Goal: Information Seeking & Learning: Learn about a topic

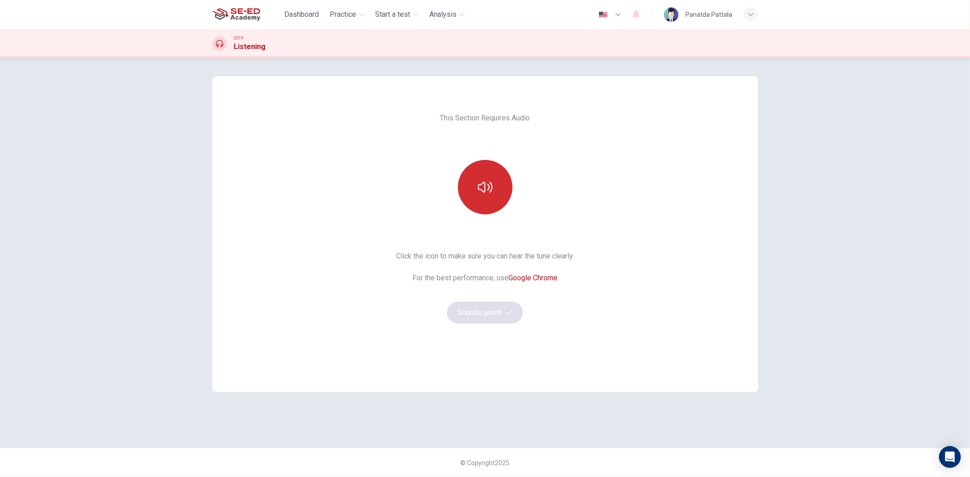
click at [491, 183] on icon "button" at bounding box center [485, 187] width 15 height 15
click at [498, 312] on button "Sounds good!" at bounding box center [485, 313] width 76 height 22
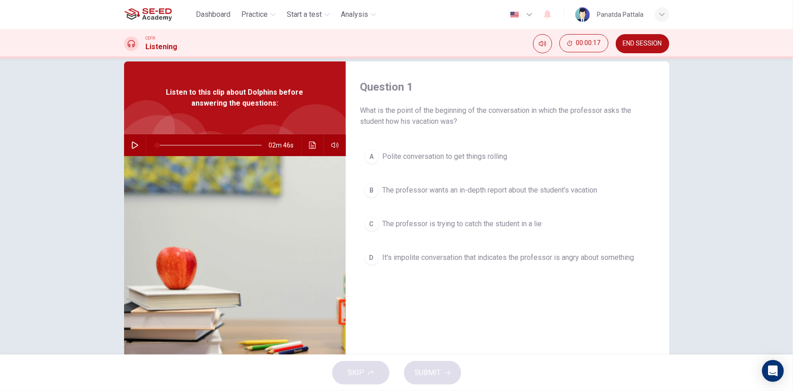
scroll to position [15, 0]
click at [132, 136] on button "button" at bounding box center [135, 146] width 15 height 22
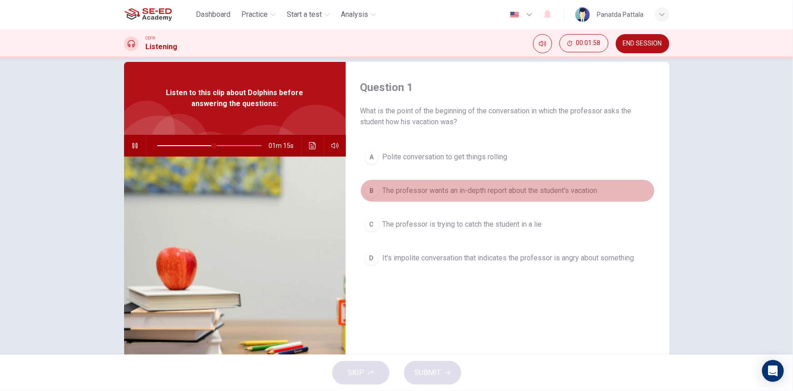
click at [582, 192] on span "The professor wants an in-depth report about the student's vacation" at bounding box center [490, 190] width 215 height 11
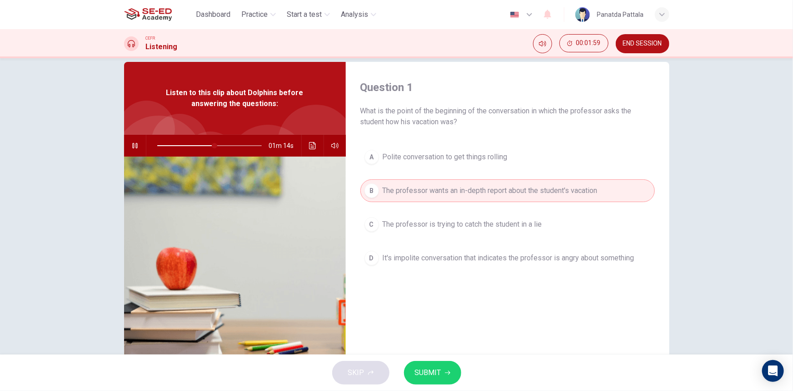
click at [433, 375] on span "SUBMIT" at bounding box center [428, 372] width 26 height 13
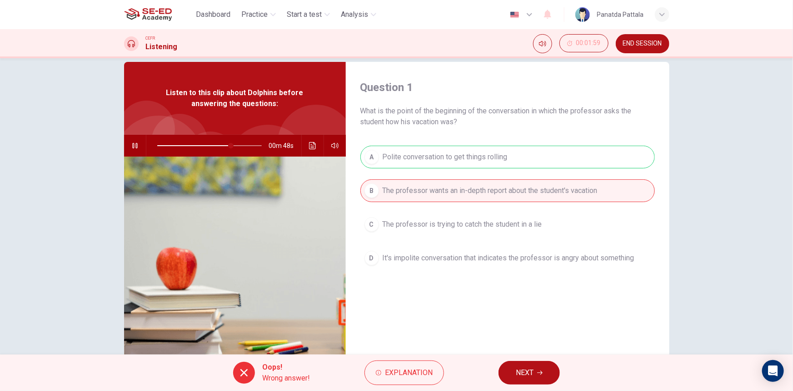
click at [511, 368] on button "NEXT" at bounding box center [529, 373] width 61 height 24
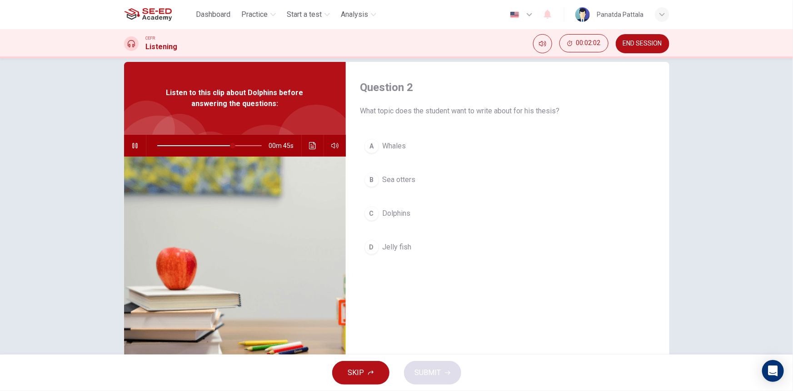
click at [415, 213] on button "C Dolphins" at bounding box center [508, 213] width 295 height 23
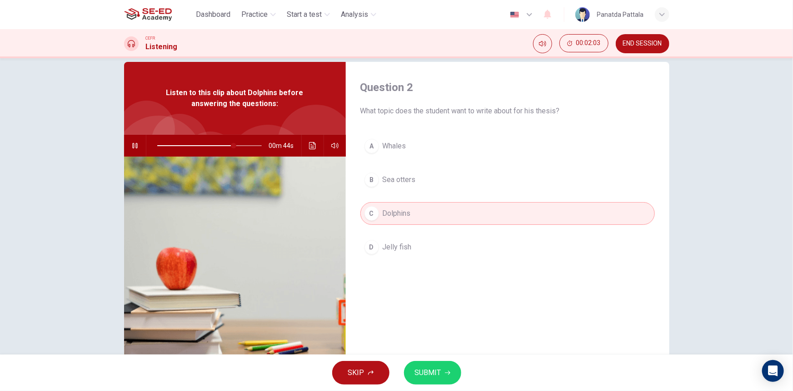
click at [431, 369] on span "SUBMIT" at bounding box center [428, 372] width 26 height 13
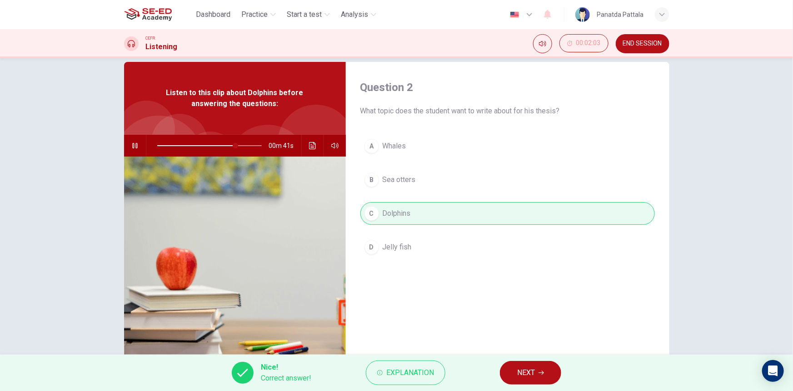
click at [506, 373] on button "NEXT" at bounding box center [530, 373] width 61 height 24
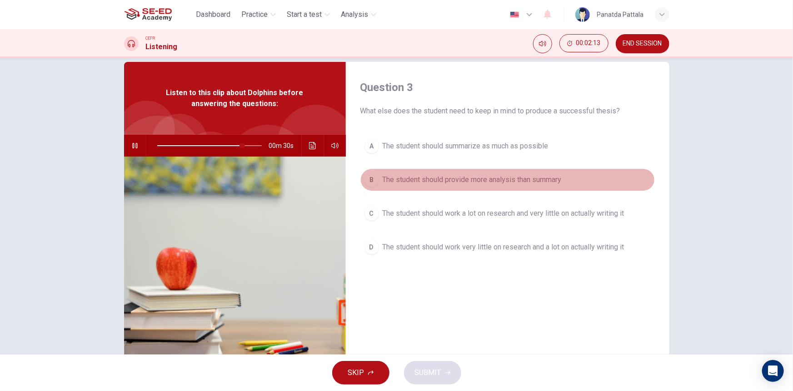
click at [520, 182] on span "The student should provide more analysis than summary" at bounding box center [472, 179] width 179 height 11
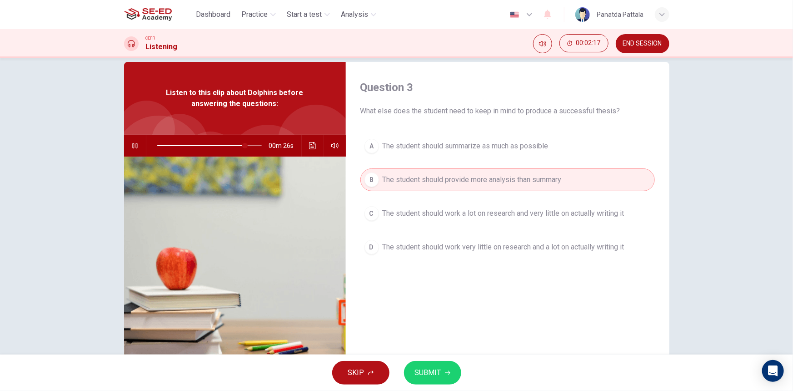
click at [451, 209] on span "The student should work a lot on research and very little on actually writing it" at bounding box center [504, 213] width 242 height 11
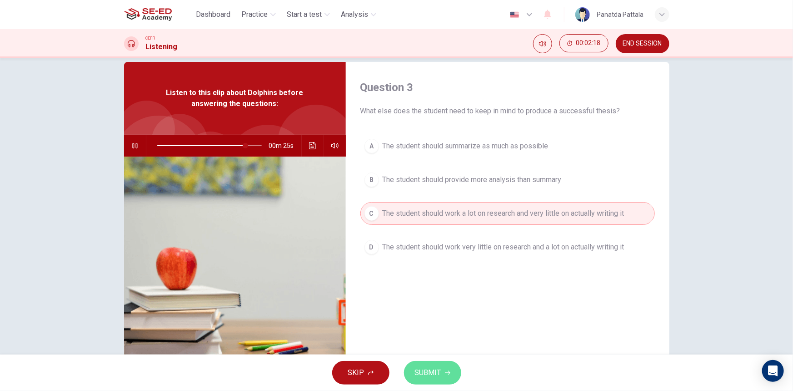
click at [431, 364] on button "SUBMIT" at bounding box center [432, 373] width 57 height 24
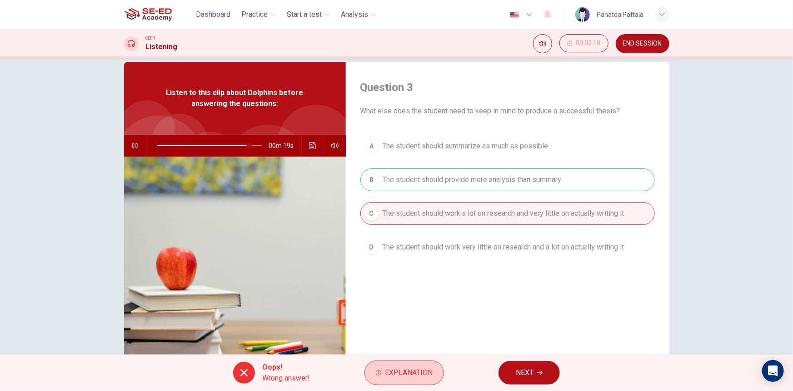
click at [394, 376] on span "Explanation" at bounding box center [409, 372] width 48 height 13
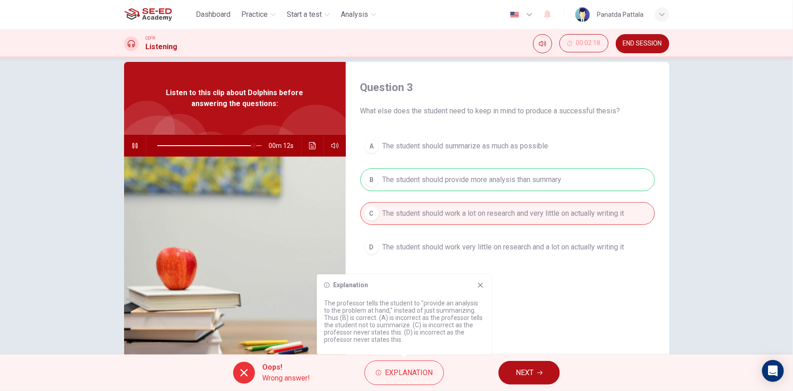
click at [481, 281] on div "Explanation The professor tells the student to "provide an analysis to the prob…" at bounding box center [404, 314] width 175 height 80
click at [481, 283] on icon at bounding box center [480, 284] width 7 height 7
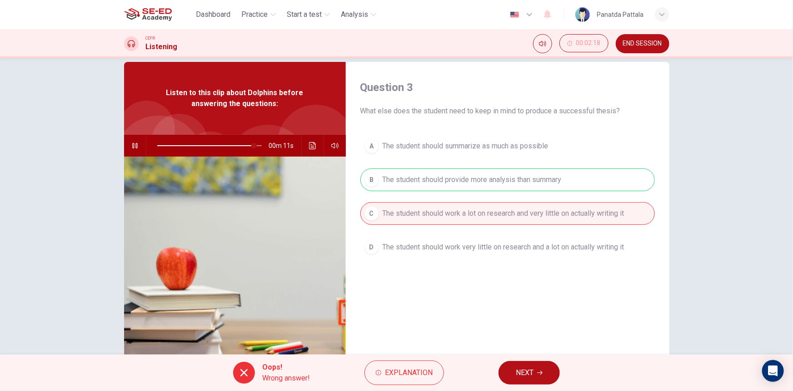
click at [526, 373] on span "NEXT" at bounding box center [525, 372] width 18 height 13
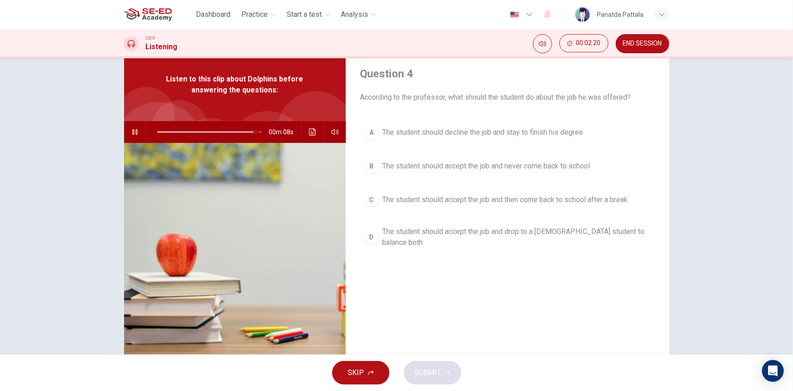
scroll to position [0, 0]
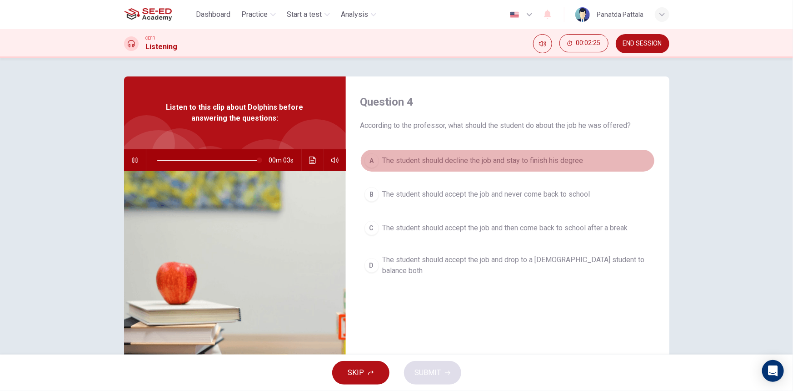
click at [561, 160] on span "The student should decline the job and stay to finish his degree" at bounding box center [483, 160] width 201 height 11
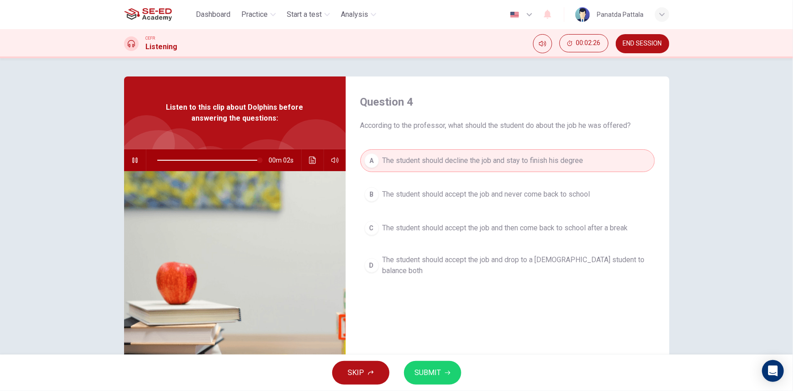
click at [422, 381] on button "SUBMIT" at bounding box center [432, 373] width 57 height 24
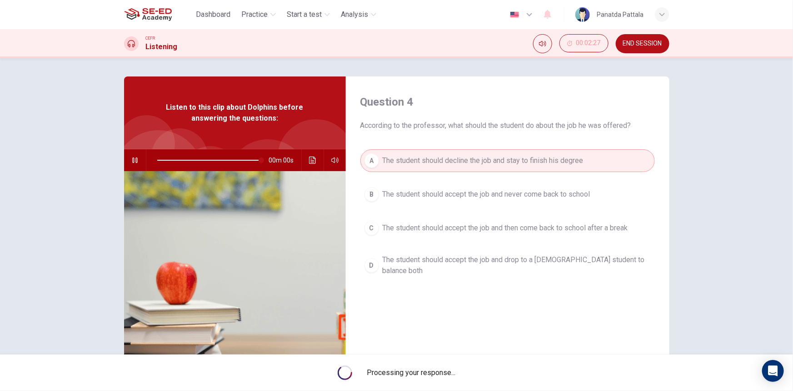
type input "0"
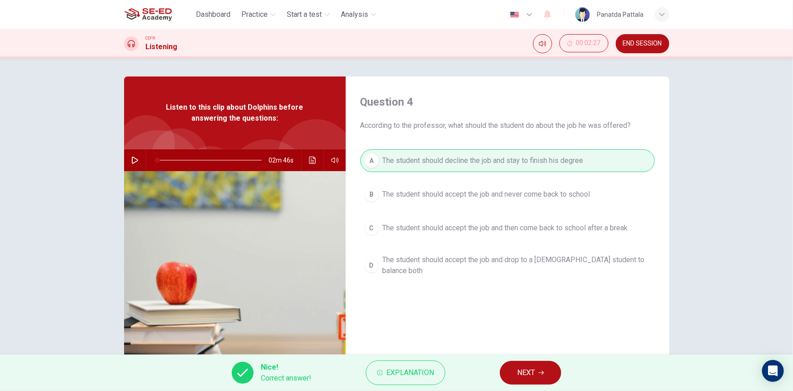
click at [531, 380] on button "NEXT" at bounding box center [530, 373] width 61 height 24
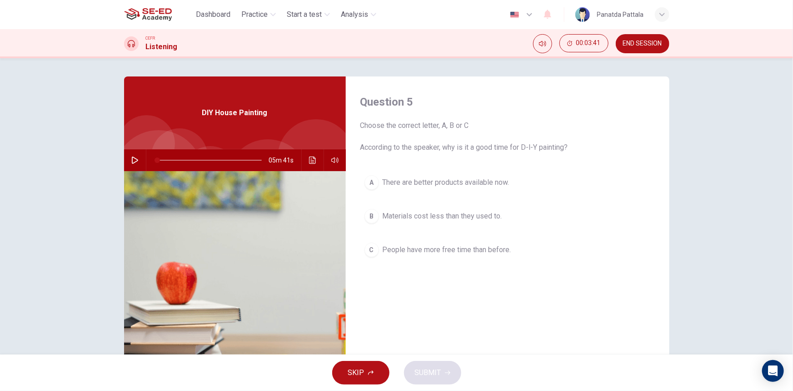
click at [764, 198] on div "Question 5 Choose the correct letter, A, B or C According to the speaker, why i…" at bounding box center [396, 206] width 793 height 296
click at [135, 162] on icon "button" at bounding box center [134, 159] width 7 height 7
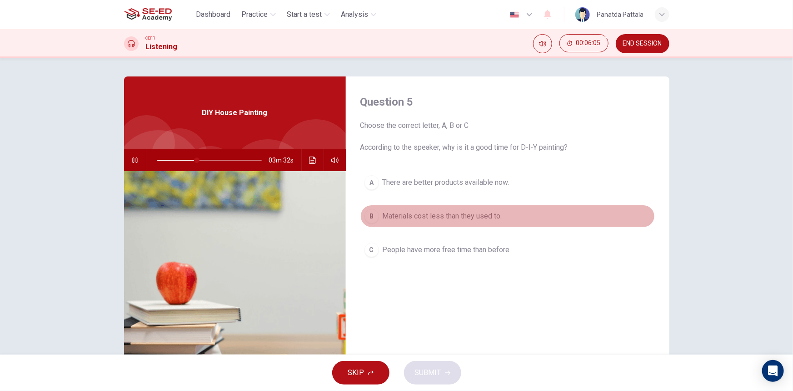
click at [428, 223] on button "B Materials cost less than they used to." at bounding box center [508, 216] width 295 height 23
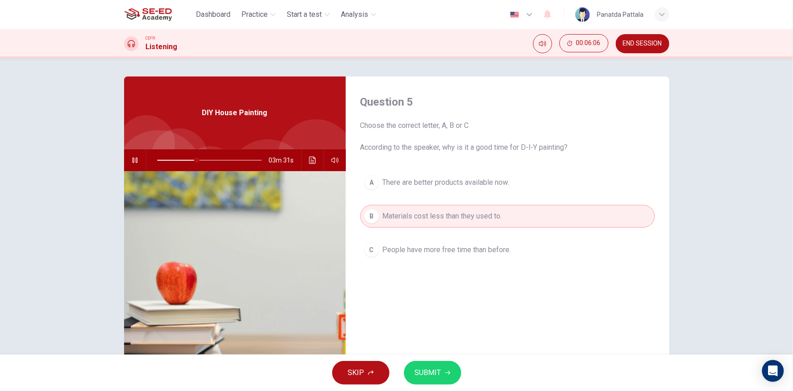
click at [427, 381] on button "SUBMIT" at bounding box center [432, 373] width 57 height 24
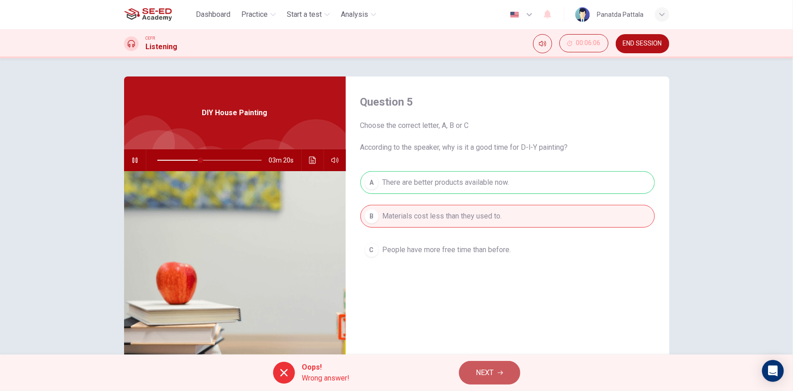
click at [495, 371] on button "NEXT" at bounding box center [489, 373] width 61 height 24
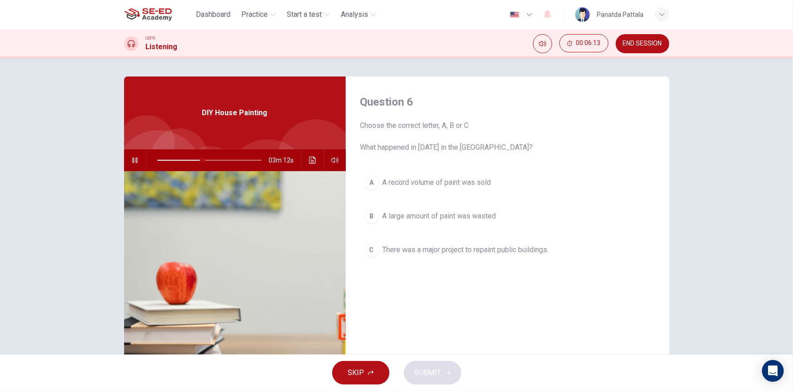
click at [444, 217] on span "A large amount of paint was wasted" at bounding box center [440, 216] width 114 height 11
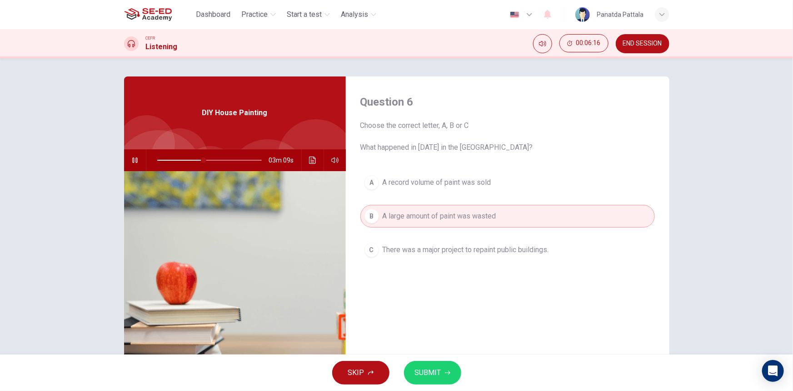
click at [438, 245] on span "There was a major project to repaint public buildings." at bounding box center [466, 249] width 166 height 11
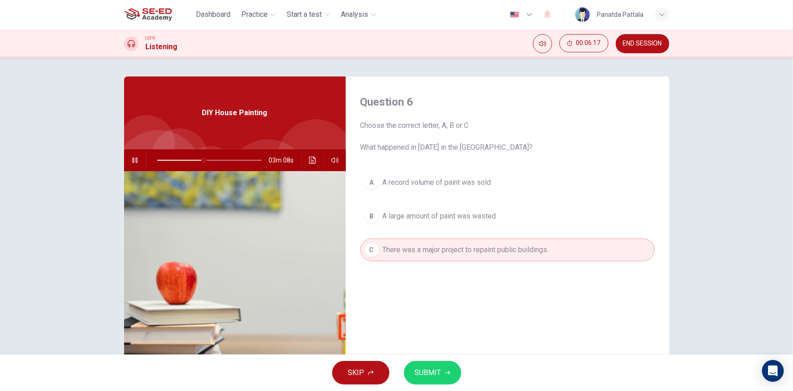
click at [454, 370] on button "SUBMIT" at bounding box center [432, 373] width 57 height 24
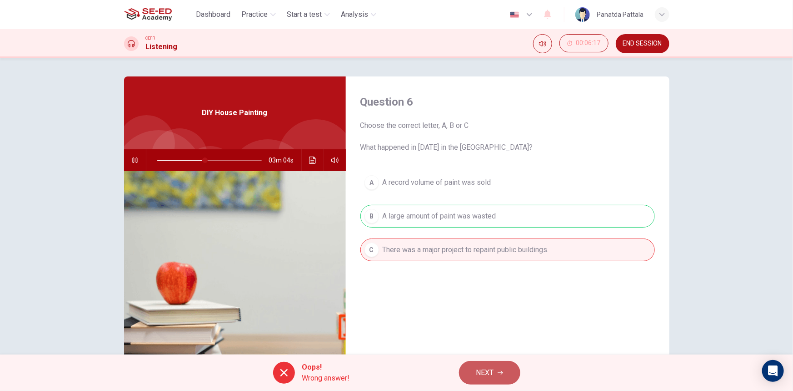
click at [497, 371] on button "NEXT" at bounding box center [489, 373] width 61 height 24
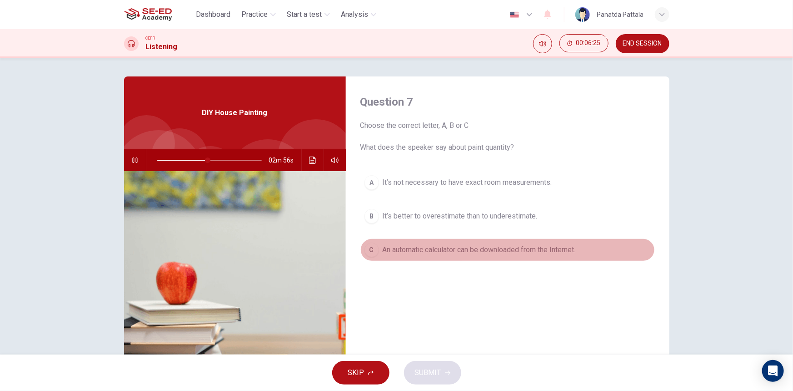
click at [439, 252] on span "An automatic calculator can be downloaded from the Internet." at bounding box center [479, 249] width 193 height 11
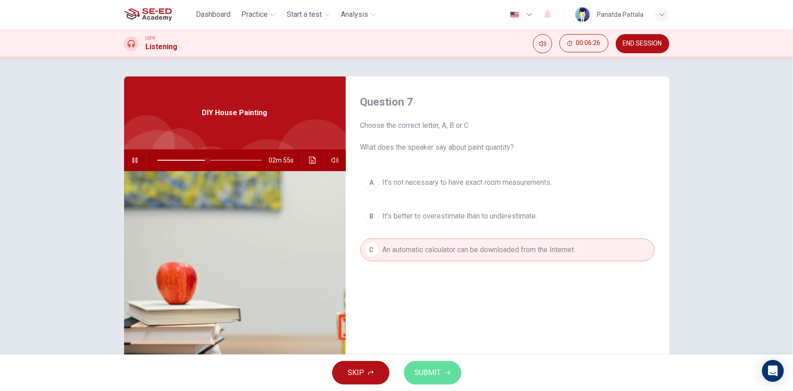
click at [448, 373] on icon "button" at bounding box center [447, 373] width 5 height 4
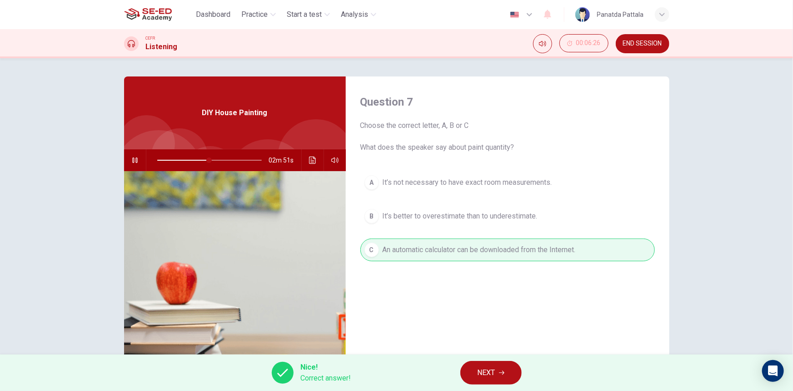
click at [496, 368] on button "NEXT" at bounding box center [491, 373] width 61 height 24
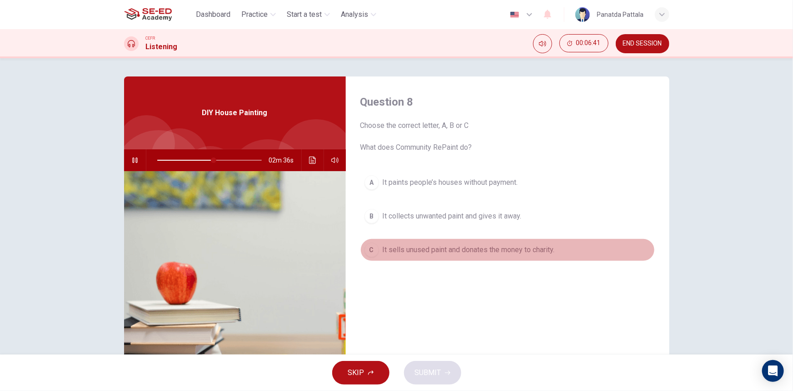
click at [550, 258] on button "C It sells unused paint and donates the money to charity." at bounding box center [508, 249] width 295 height 23
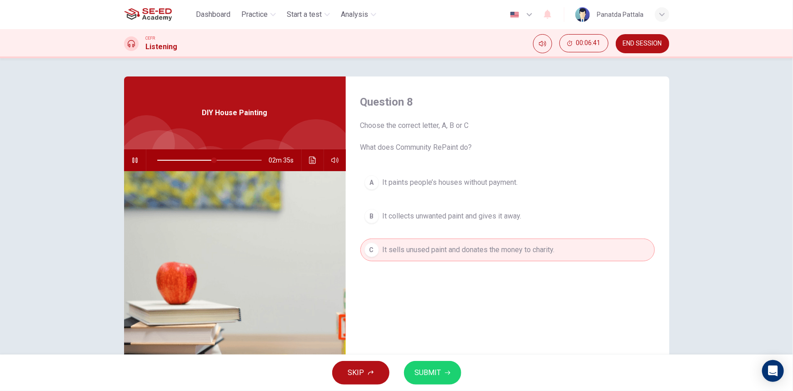
click at [424, 383] on button "SUBMIT" at bounding box center [432, 373] width 57 height 24
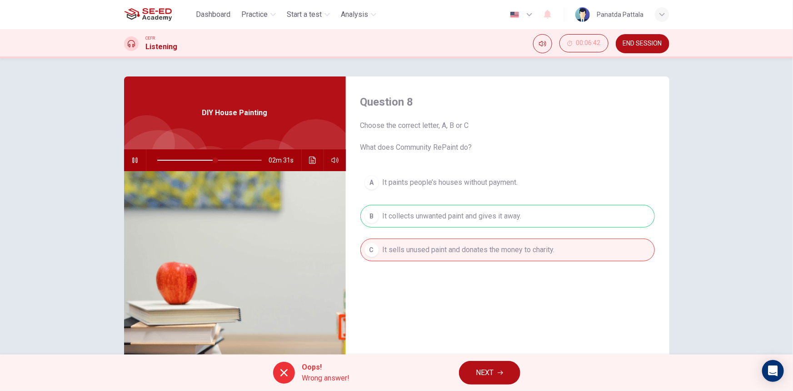
click at [497, 372] on button "NEXT" at bounding box center [489, 373] width 61 height 24
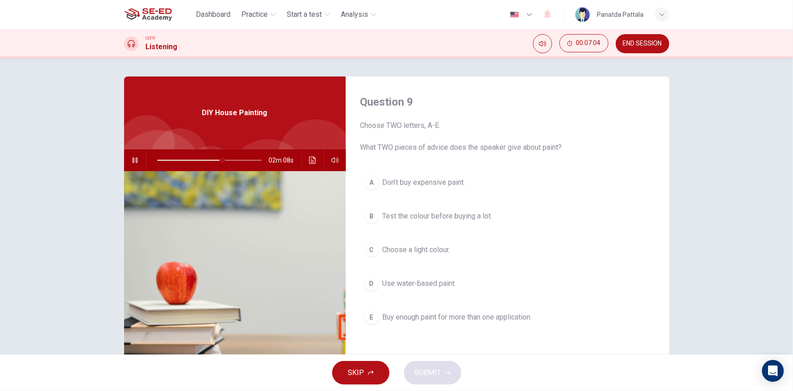
click at [452, 187] on span "Don’t buy expensive paint." at bounding box center [424, 182] width 83 height 11
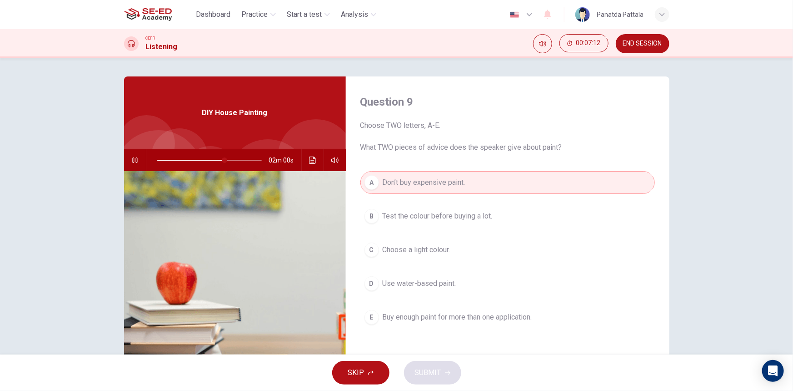
click at [463, 317] on span "Buy enough paint for more than one application." at bounding box center [458, 316] width 150 height 11
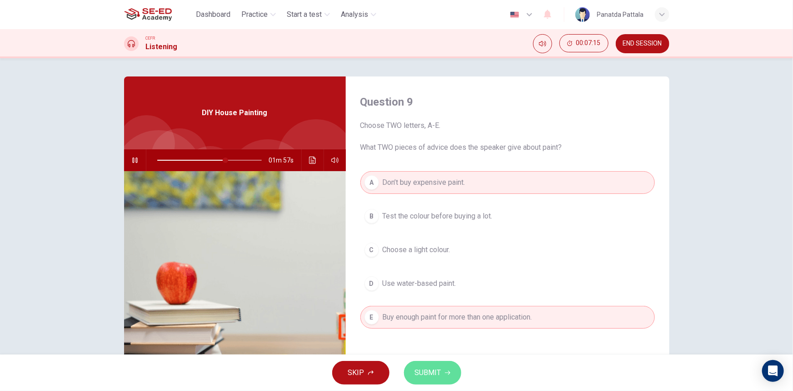
click at [441, 375] on button "SUBMIT" at bounding box center [432, 373] width 57 height 24
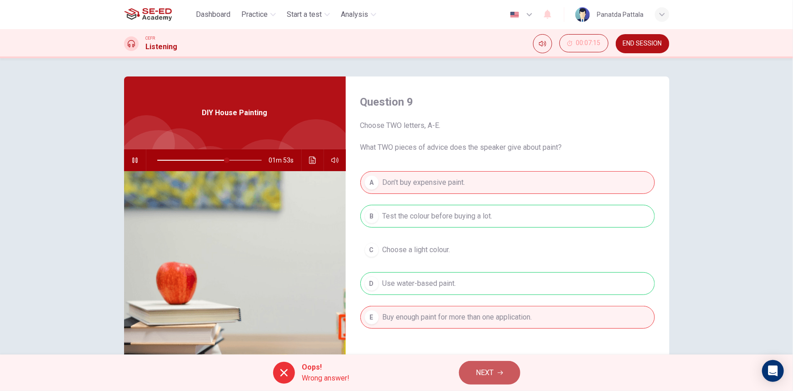
click at [469, 366] on button "NEXT" at bounding box center [489, 373] width 61 height 24
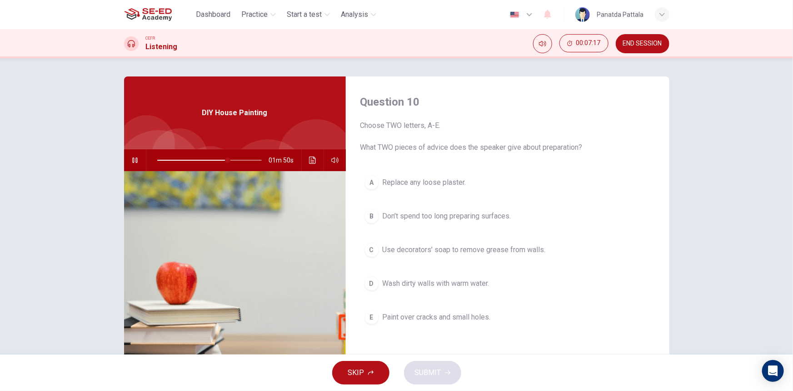
click at [310, 158] on icon "Click to see the audio transcription" at bounding box center [312, 159] width 7 height 7
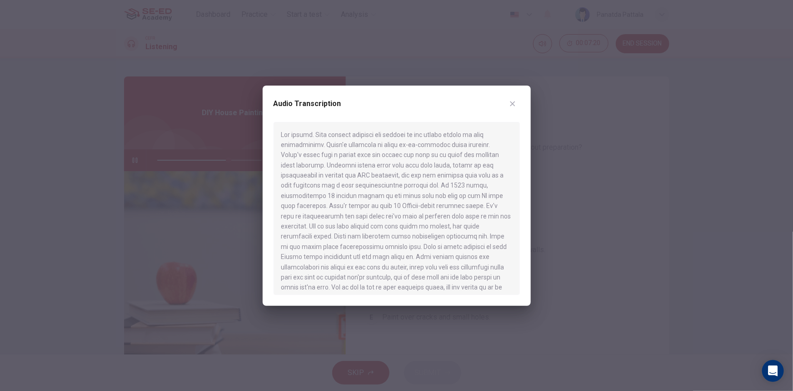
click at [514, 105] on icon "button" at bounding box center [512, 103] width 5 height 5
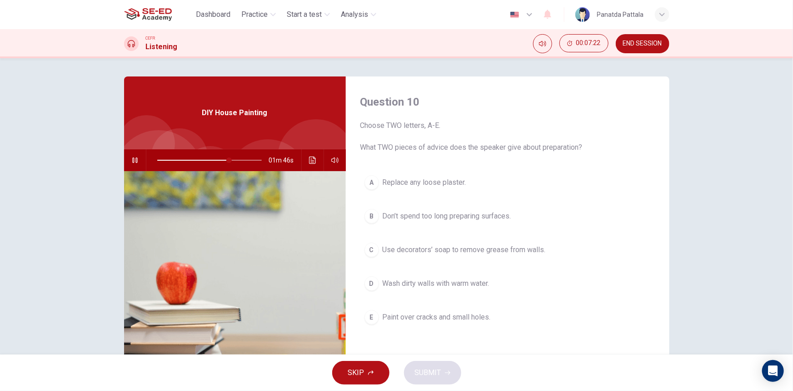
type input "69"
click at [644, 47] on button "END SESSION" at bounding box center [643, 43] width 54 height 19
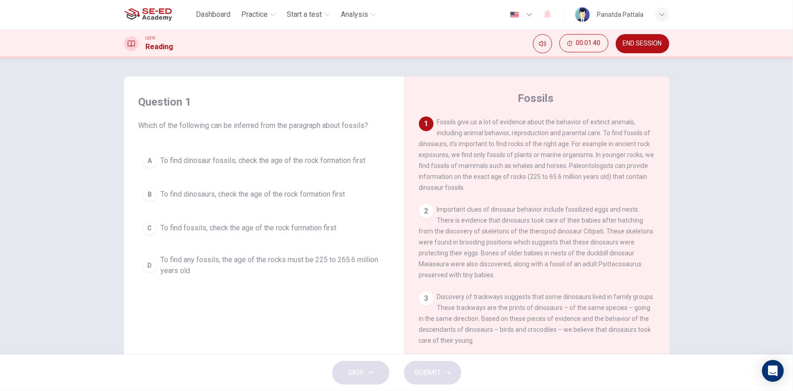
click at [180, 159] on span "To find dinosaur fossils, check the age of the rock formation first" at bounding box center [263, 160] width 205 height 11
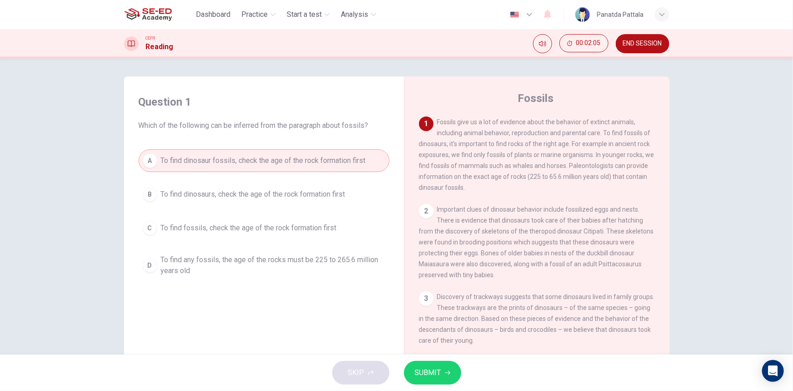
click at [436, 371] on span "SUBMIT" at bounding box center [428, 372] width 26 height 13
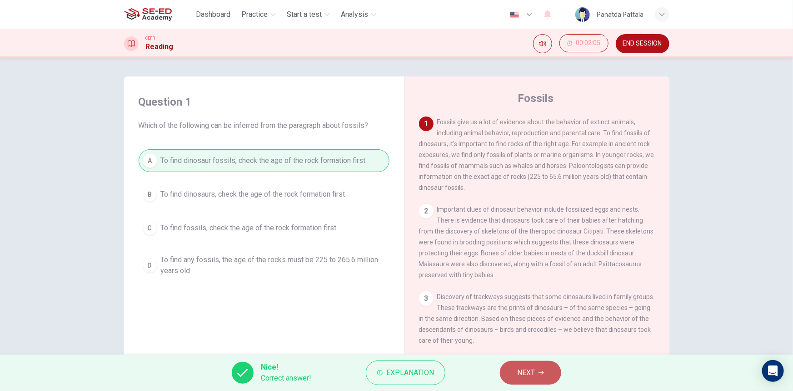
click at [529, 378] on span "NEXT" at bounding box center [526, 372] width 18 height 13
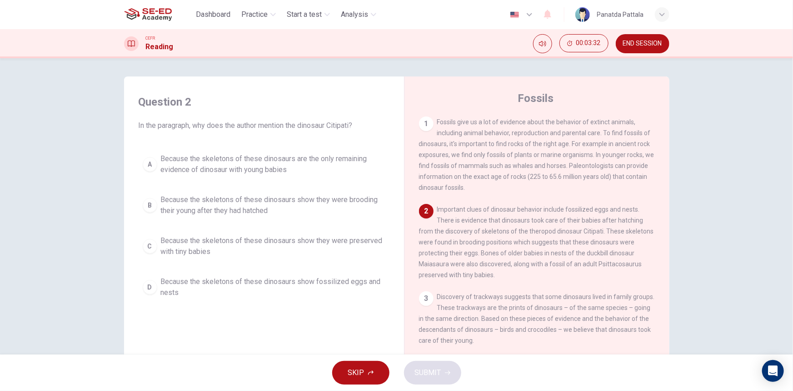
click at [231, 247] on span "Because the skeletons of these dinosaurs show they were preserved with tiny bab…" at bounding box center [273, 246] width 225 height 22
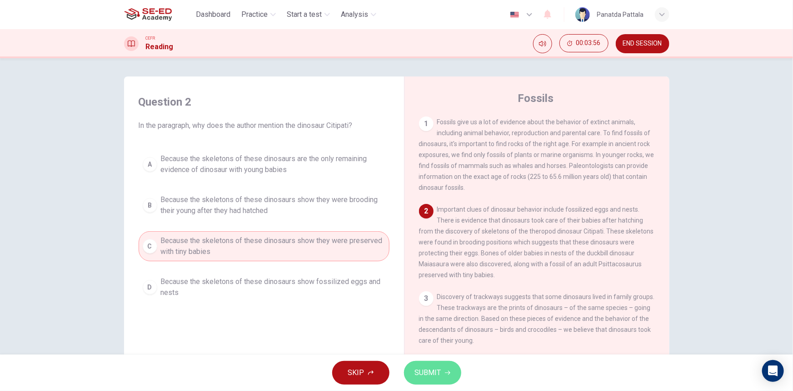
click at [442, 367] on button "SUBMIT" at bounding box center [432, 373] width 57 height 24
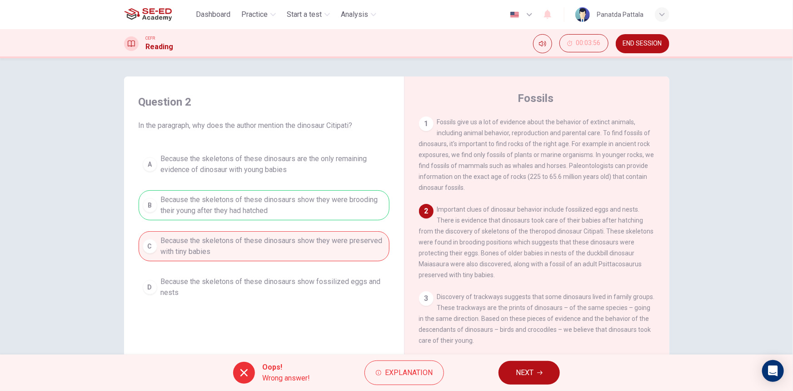
click at [544, 374] on button "NEXT" at bounding box center [529, 373] width 61 height 24
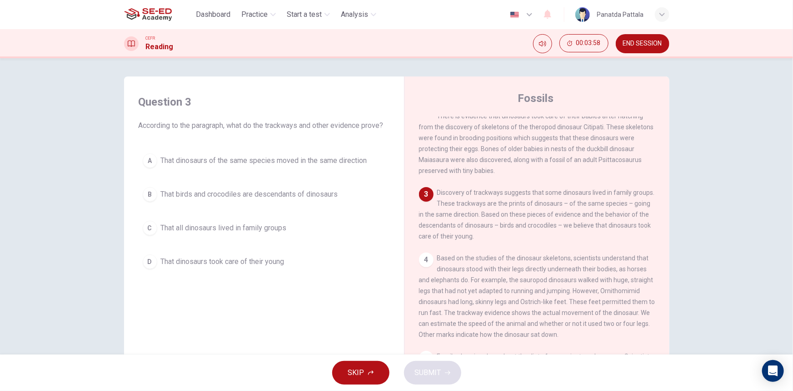
scroll to position [124, 0]
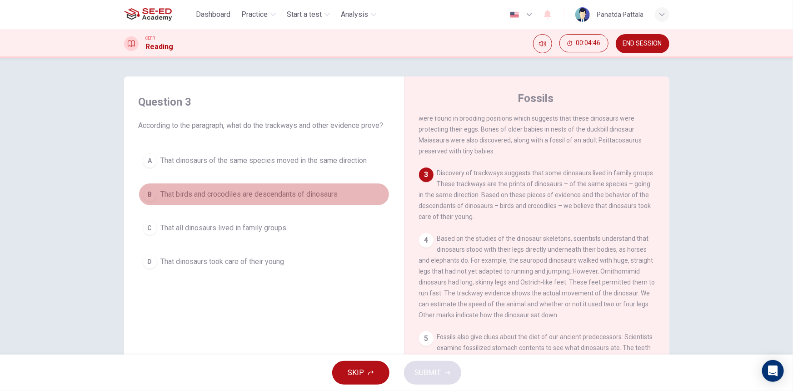
click at [277, 196] on span "That birds and crocodiles are descendants of dinosaurs" at bounding box center [249, 194] width 177 height 11
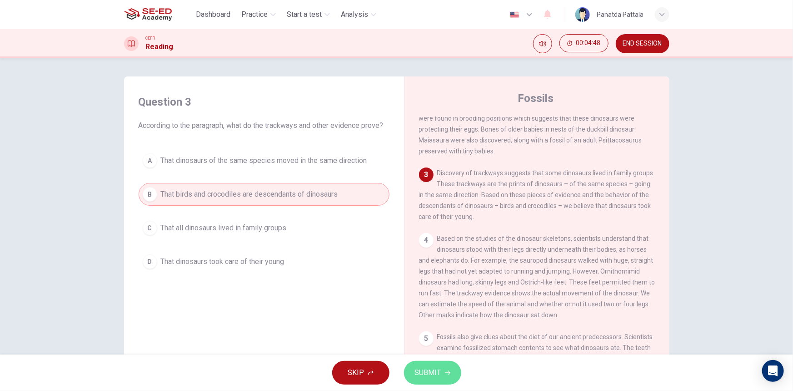
click at [436, 370] on span "SUBMIT" at bounding box center [428, 372] width 26 height 13
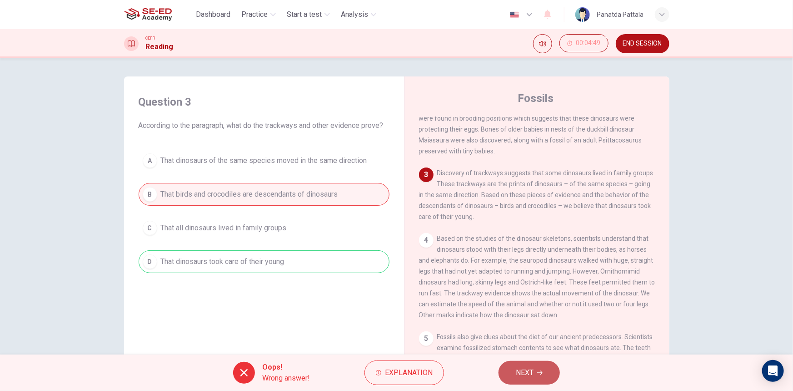
click at [509, 377] on button "NEXT" at bounding box center [529, 373] width 61 height 24
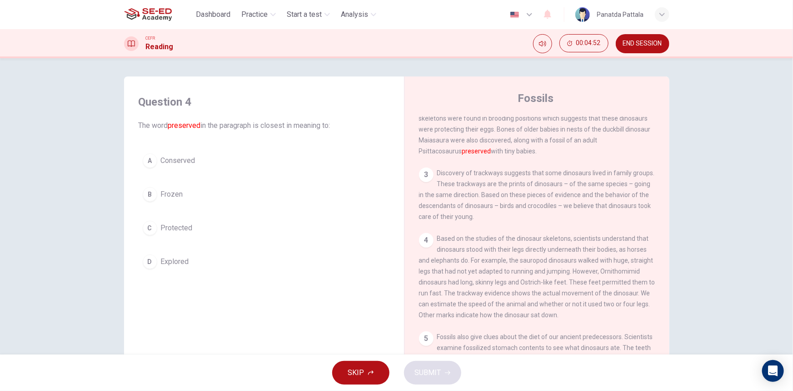
click at [210, 236] on button "C Protected" at bounding box center [264, 227] width 251 height 23
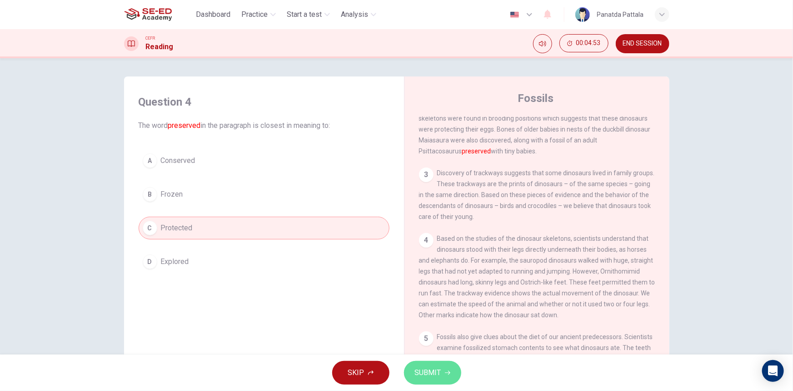
click at [427, 367] on span "SUBMIT" at bounding box center [428, 372] width 26 height 13
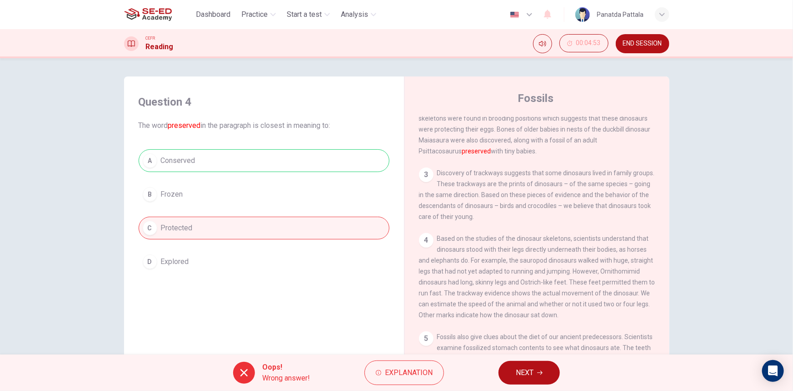
click at [520, 381] on button "NEXT" at bounding box center [529, 373] width 61 height 24
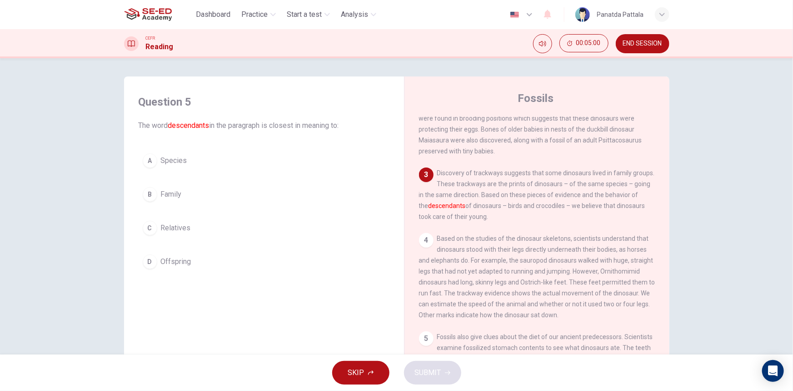
click at [177, 165] on span "Species" at bounding box center [174, 160] width 26 height 11
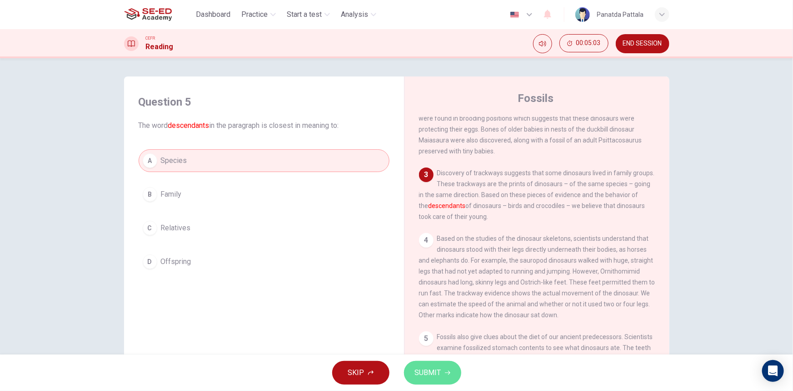
click at [442, 369] on button "SUBMIT" at bounding box center [432, 373] width 57 height 24
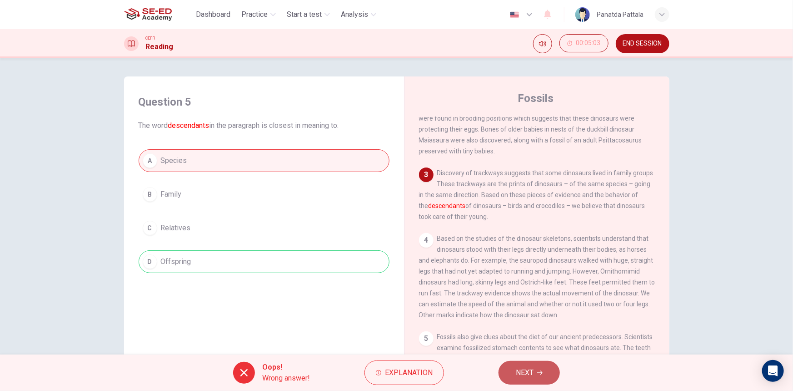
click at [518, 376] on span "NEXT" at bounding box center [525, 372] width 18 height 13
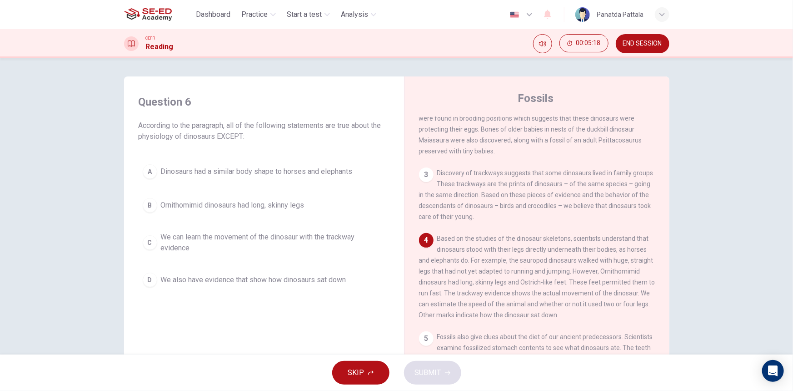
scroll to position [165, 0]
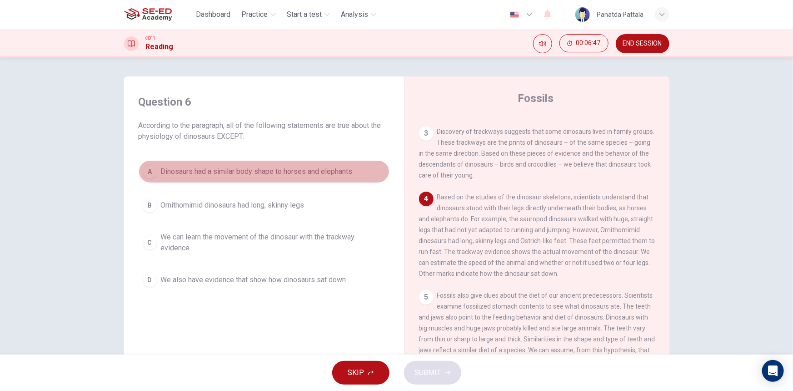
click at [353, 175] on span "Dinosaurs had a similar body shape to horses and elephants" at bounding box center [257, 171] width 192 height 11
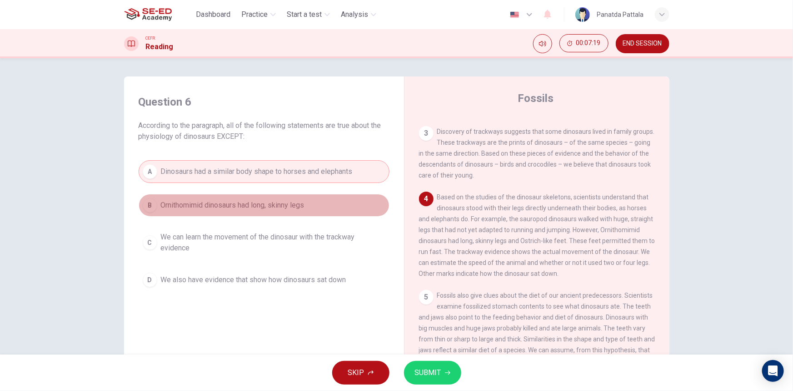
click at [281, 204] on span "Ornithomimid dinosaurs had long, skinny legs" at bounding box center [233, 205] width 144 height 11
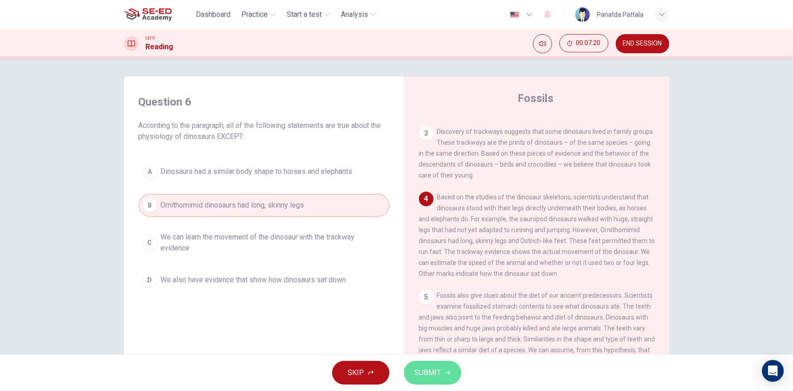
click at [429, 369] on span "SUBMIT" at bounding box center [428, 372] width 26 height 13
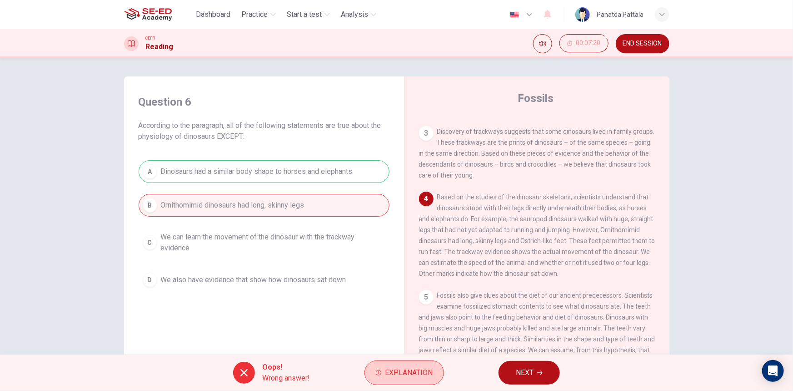
click at [423, 380] on button "Explanation" at bounding box center [405, 372] width 80 height 25
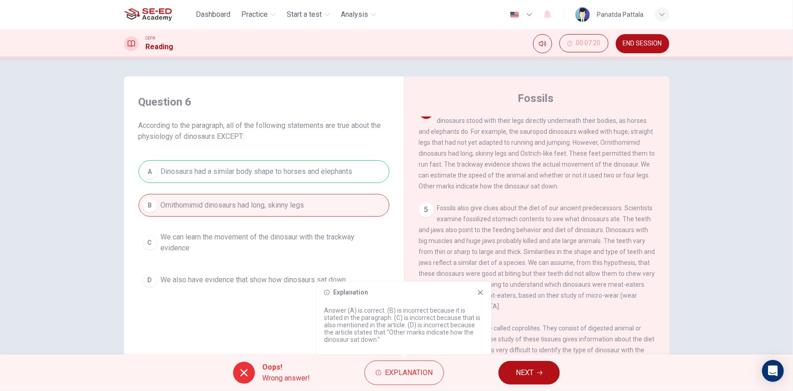
scroll to position [171, 0]
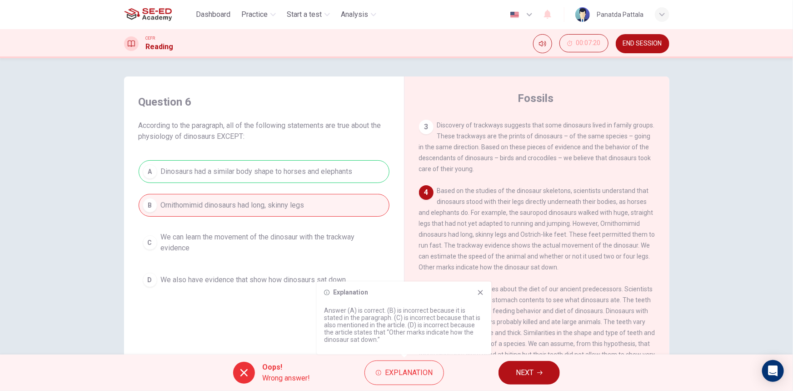
click at [468, 295] on div "Explanation" at bounding box center [404, 292] width 160 height 7
click at [535, 371] on button "NEXT" at bounding box center [529, 373] width 61 height 24
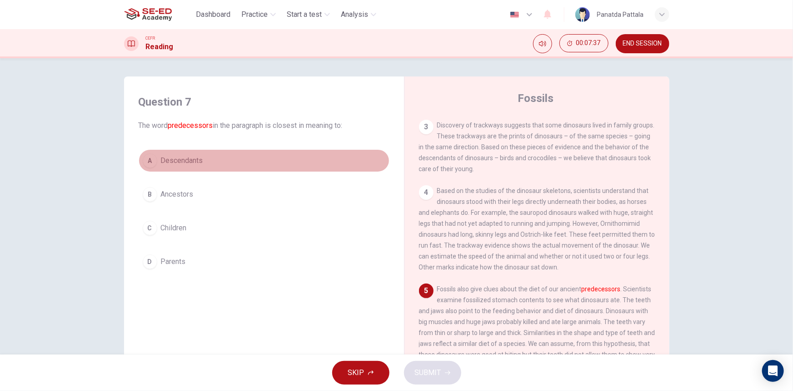
click at [199, 161] on span "Descendants" at bounding box center [182, 160] width 42 height 11
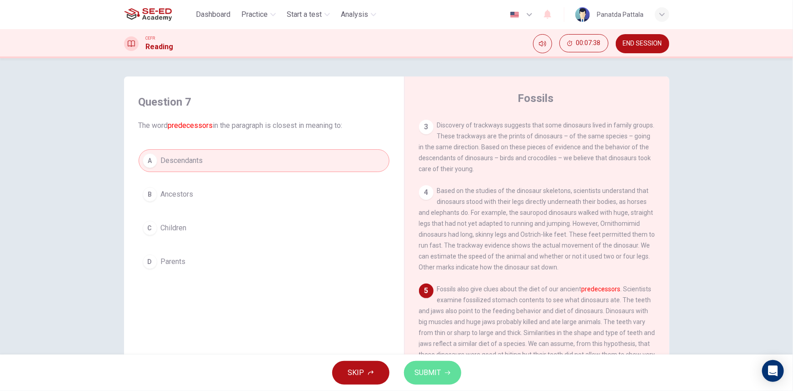
click at [434, 371] on span "SUBMIT" at bounding box center [428, 372] width 26 height 13
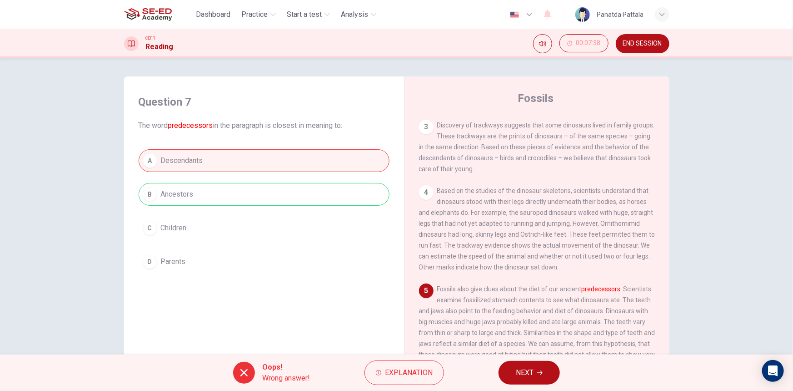
click at [540, 374] on icon "button" at bounding box center [539, 372] width 5 height 5
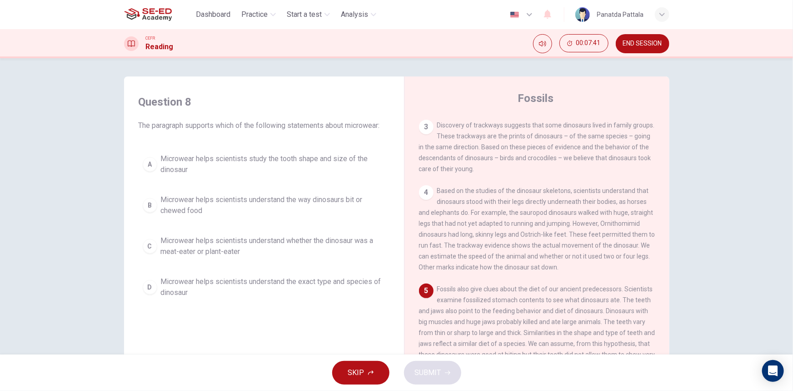
click at [639, 45] on span "END SESSION" at bounding box center [642, 43] width 39 height 7
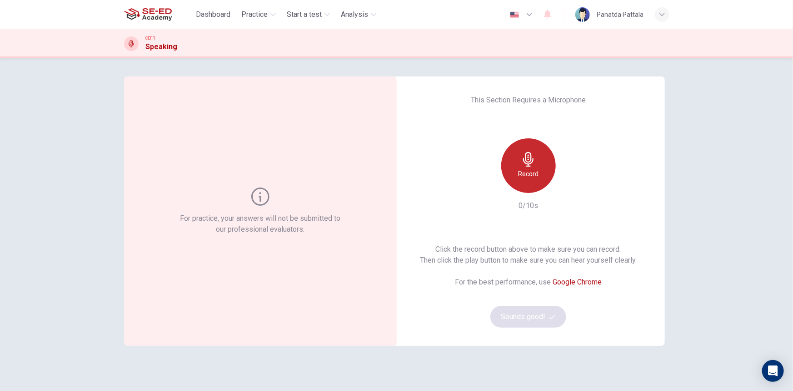
click at [536, 172] on h6 "Record" at bounding box center [528, 173] width 20 height 11
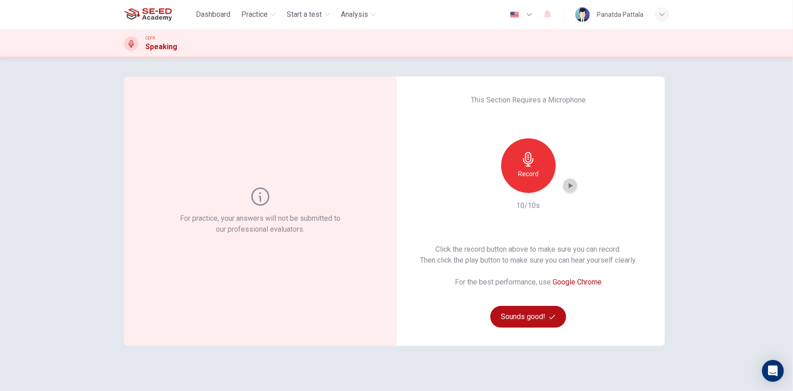
click at [569, 185] on icon "button" at bounding box center [571, 185] width 4 height 5
click at [536, 321] on button "Sounds good!" at bounding box center [529, 317] width 76 height 22
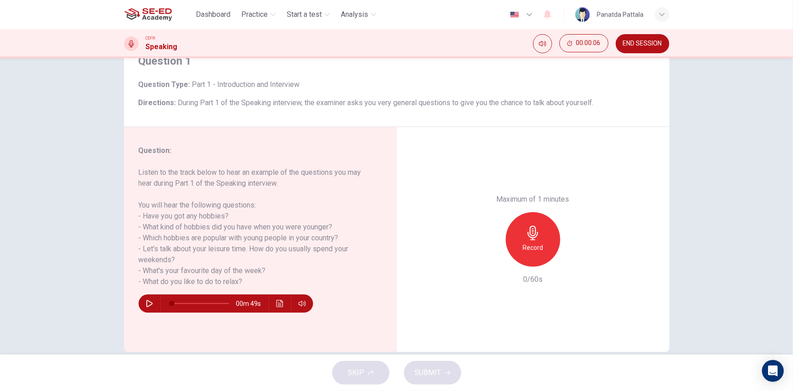
scroll to position [56, 0]
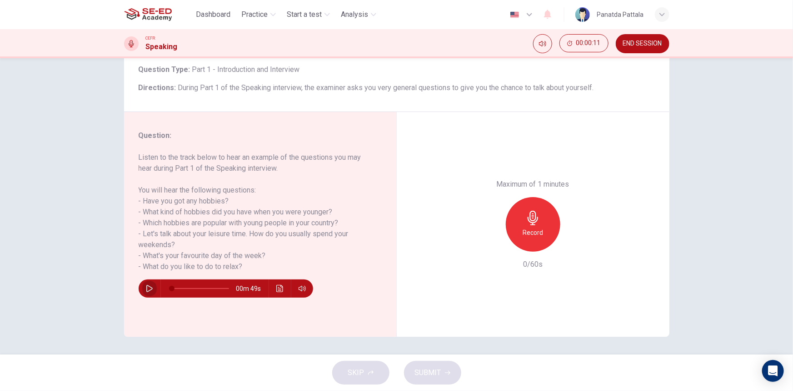
click at [150, 288] on icon "button" at bounding box center [149, 288] width 6 height 7
type input "0"
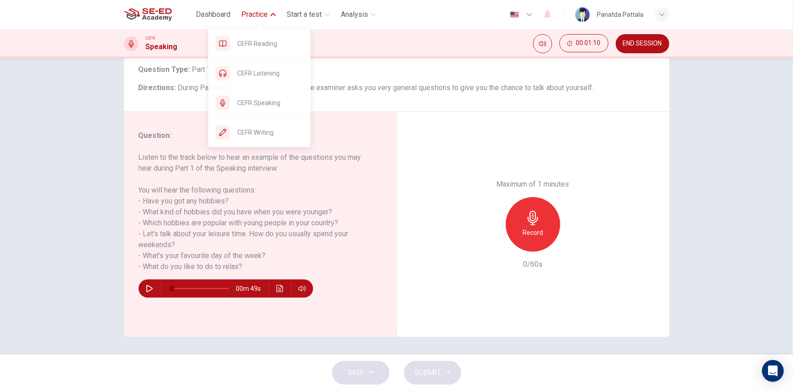
click at [253, 10] on span "Practice" at bounding box center [254, 14] width 26 height 11
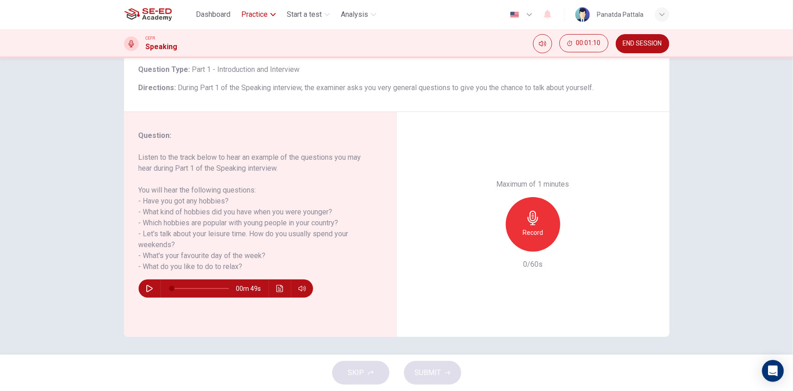
click at [253, 10] on span "Practice" at bounding box center [254, 14] width 26 height 11
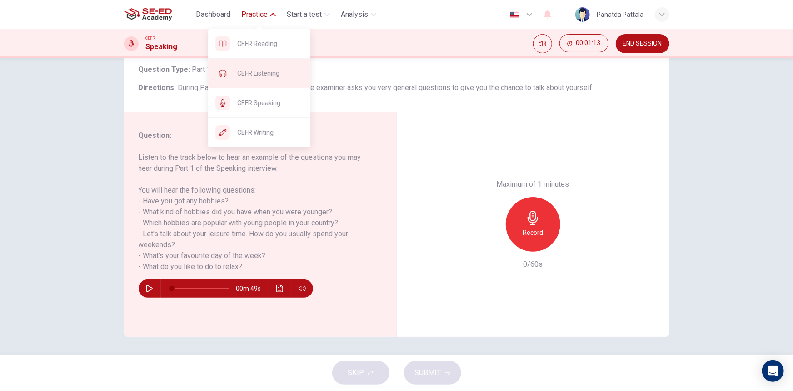
click at [268, 74] on span "CEFR Listening" at bounding box center [270, 73] width 66 height 11
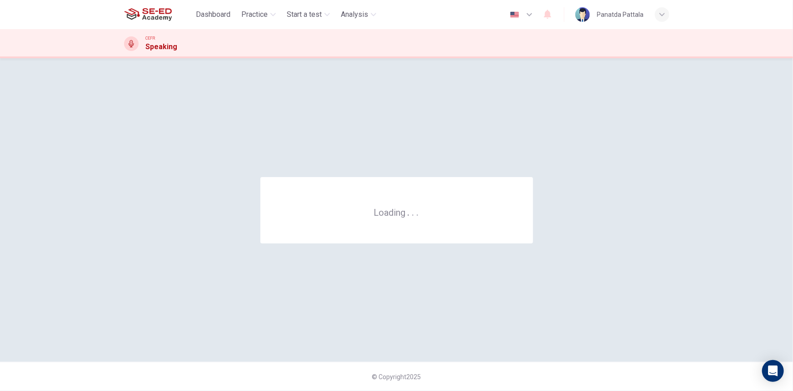
scroll to position [0, 0]
